Goal: Check status: Check status

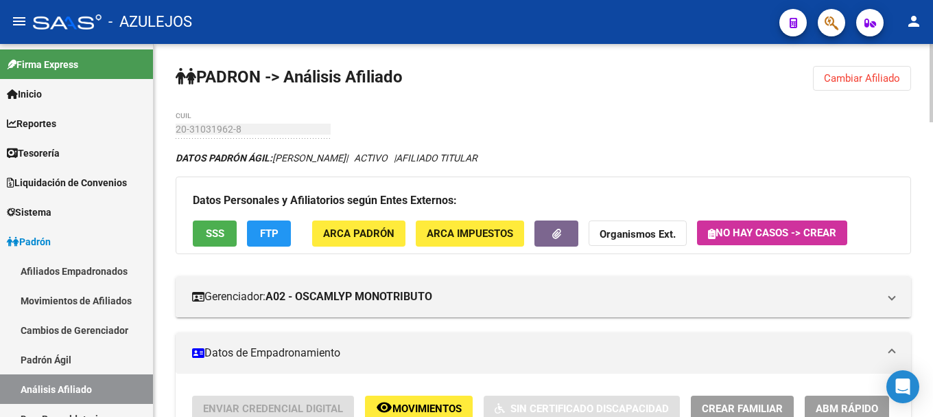
scroll to position [137, 0]
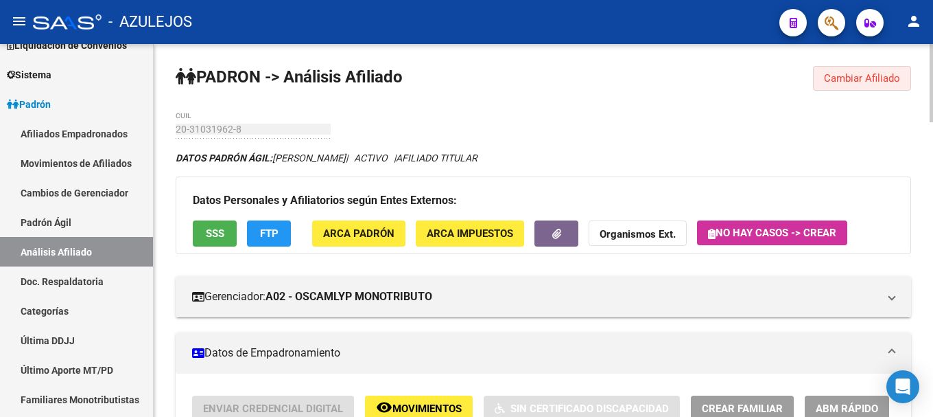
click at [868, 77] on span "Cambiar Afiliado" at bounding box center [862, 78] width 76 height 12
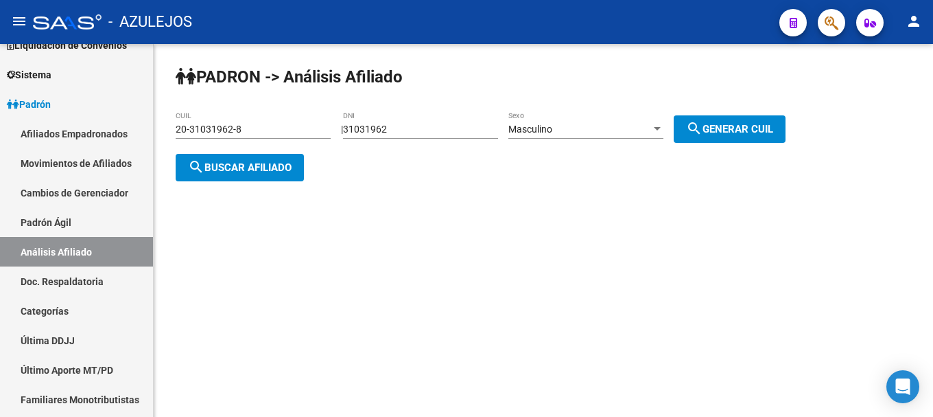
drag, startPoint x: 406, startPoint y: 121, endPoint x: 357, endPoint y: 135, distance: 51.1
click at [357, 135] on div "PADRON -> Análisis Afiliado 20-31031962-8 CUIL | 31031962 DNI Masculino Sexo se…" at bounding box center [544, 134] width 780 height 181
drag, startPoint x: 416, startPoint y: 130, endPoint x: 317, endPoint y: 132, distance: 98.9
click at [317, 132] on app-analisis-afiliado "PADRON -> Análisis Afiliado 20-31031962-8 CUIL | 31031962 DNI Masculino Sexo se…" at bounding box center [486, 148] width 620 height 49
type input "32480591"
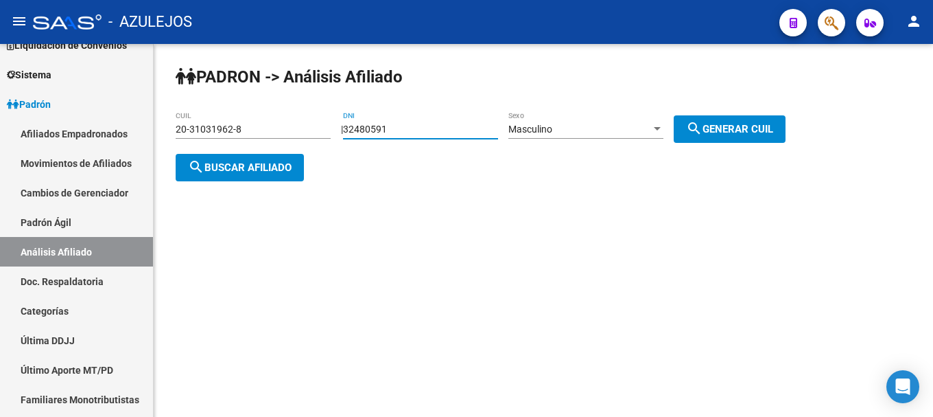
click at [664, 130] on div at bounding box center [657, 129] width 12 height 11
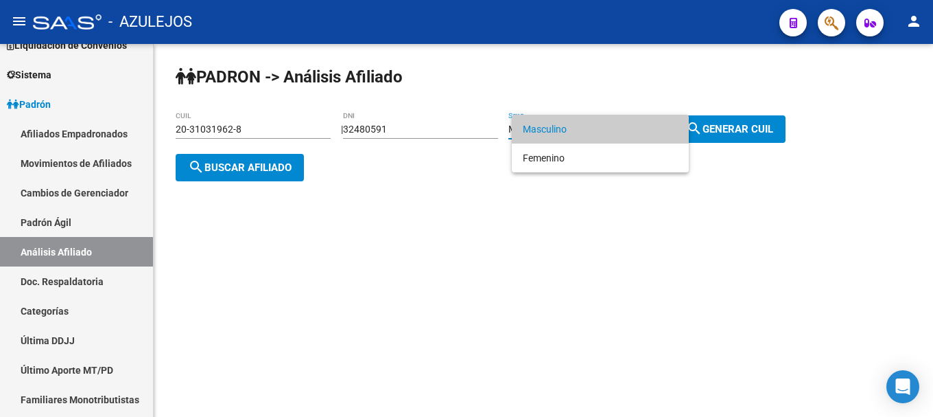
click at [666, 131] on span "Masculino" at bounding box center [600, 129] width 155 height 29
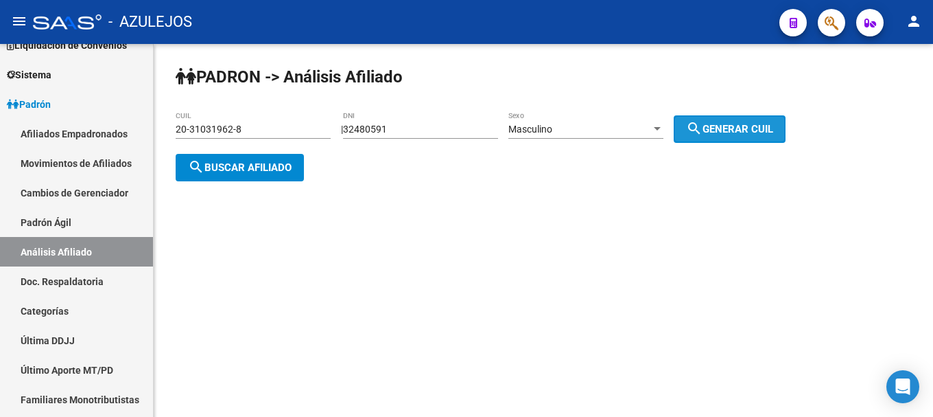
click at [723, 124] on span "search Generar CUIL" at bounding box center [729, 129] width 87 height 12
type input "20-32480591-6"
click at [744, 118] on button "search Generar CUIL" at bounding box center [730, 128] width 112 height 27
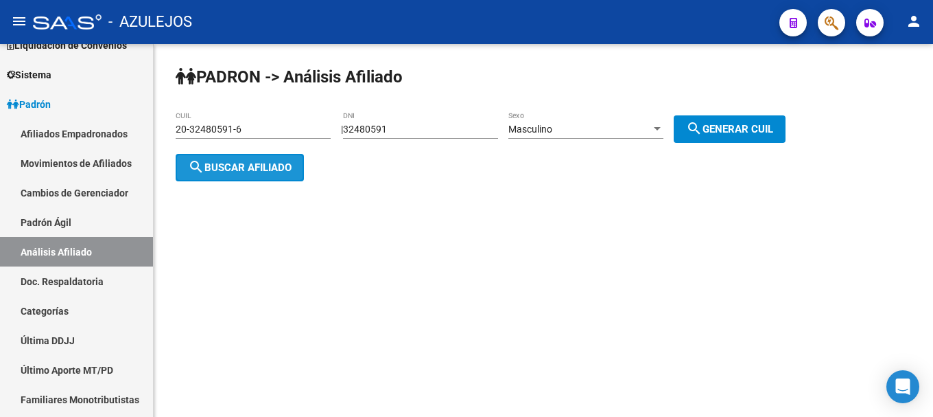
click at [224, 171] on span "search Buscar afiliado" at bounding box center [240, 167] width 104 height 12
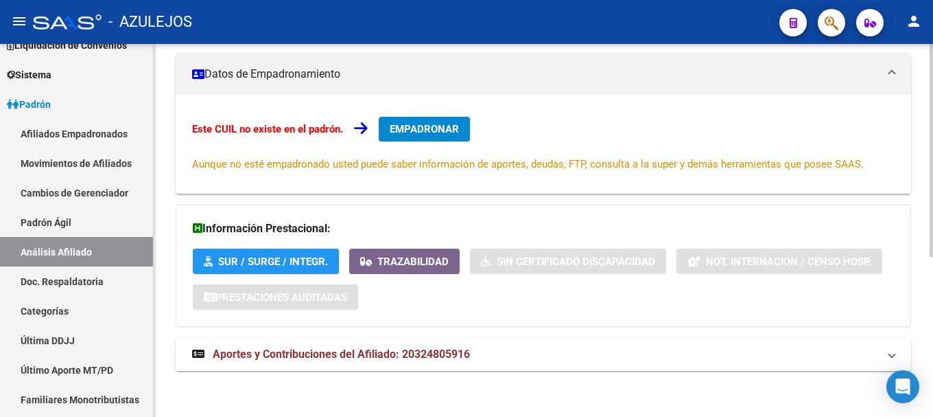
scroll to position [281, 0]
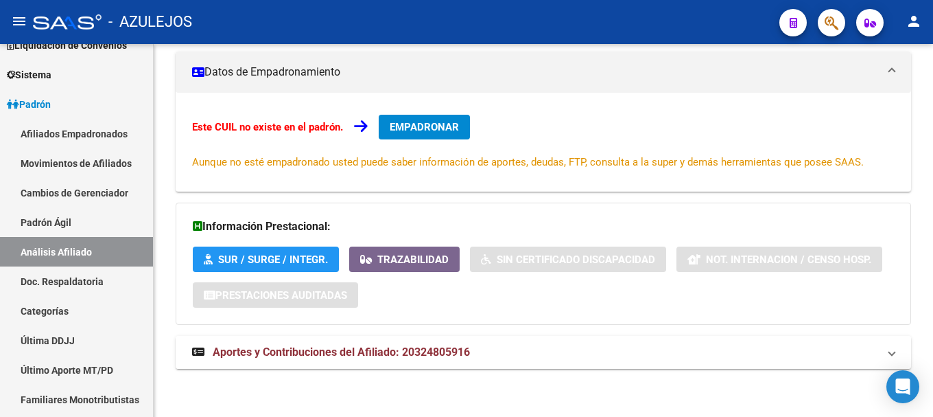
click at [371, 356] on span "Aportes y Contribuciones del Afiliado: 20324805916" at bounding box center [341, 351] width 257 height 13
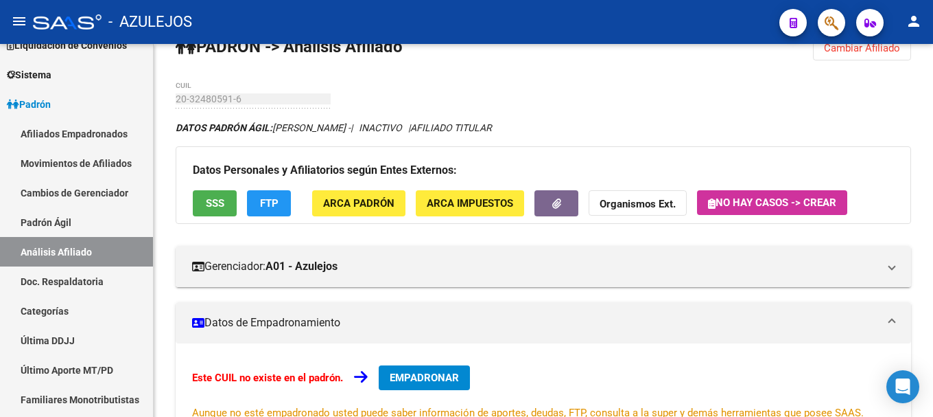
scroll to position [0, 0]
